Goal: Task Accomplishment & Management: Manage account settings

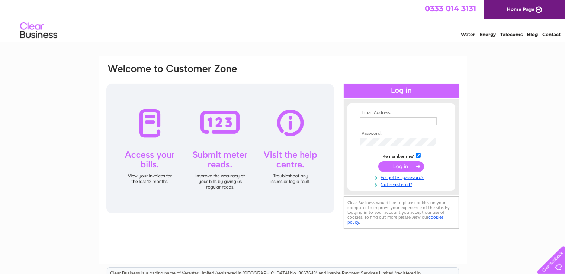
type input "[PERSON_NAME][EMAIL_ADDRESS][PERSON_NAME][DOMAIN_NAME]"
click at [404, 164] on input "submit" at bounding box center [401, 166] width 46 height 10
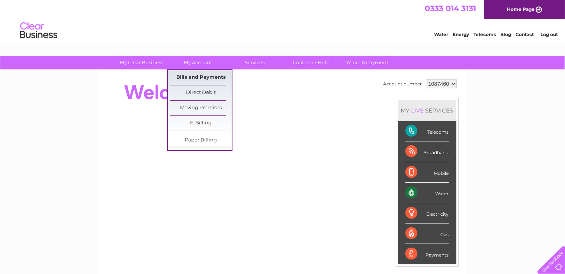
click at [201, 81] on link "Bills and Payments" at bounding box center [200, 77] width 61 height 15
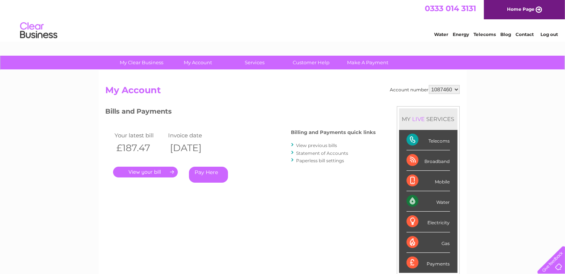
click at [149, 174] on link "." at bounding box center [145, 172] width 65 height 11
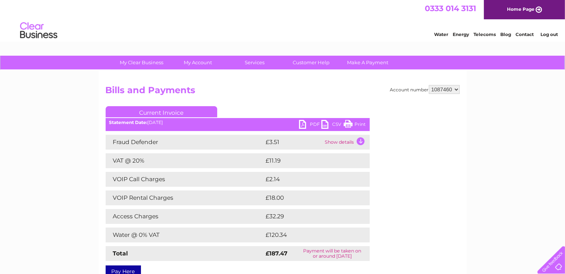
click at [303, 123] on link "PDF" at bounding box center [310, 125] width 22 height 11
